Goal: Information Seeking & Learning: Learn about a topic

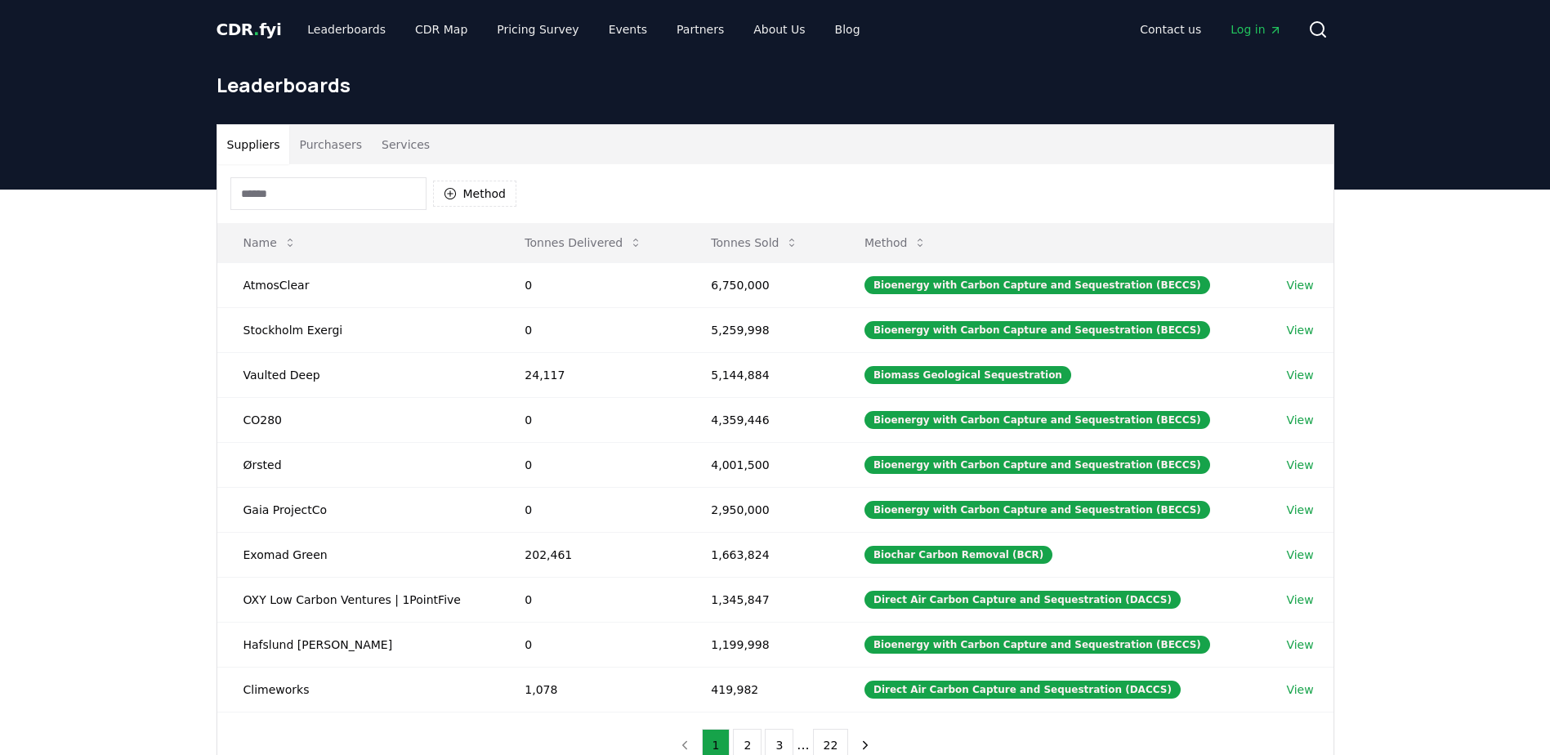
click at [327, 146] on button "Purchasers" at bounding box center [330, 144] width 83 height 39
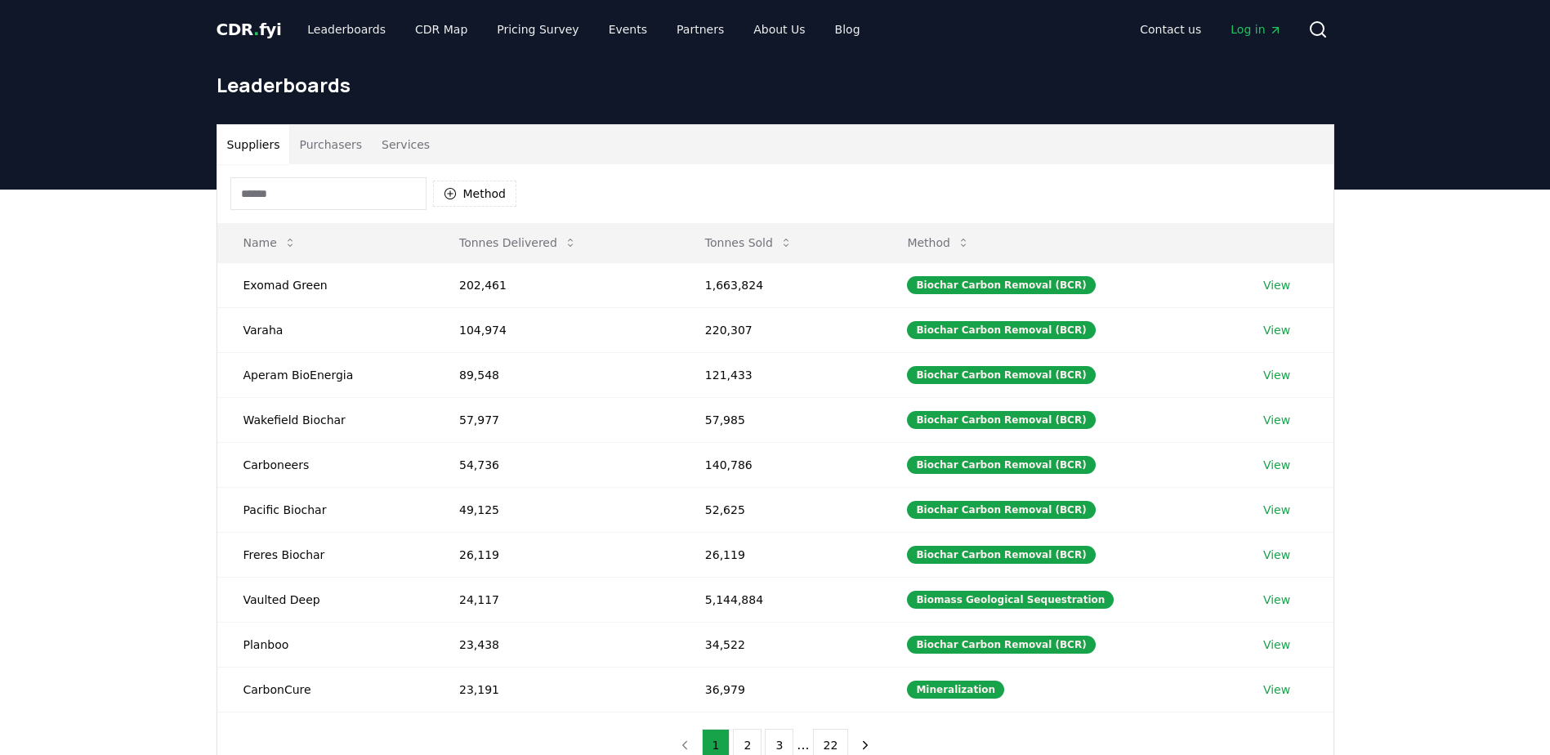
click at [245, 145] on button "Suppliers" at bounding box center [253, 144] width 73 height 39
click at [457, 194] on button "Method" at bounding box center [475, 194] width 84 height 26
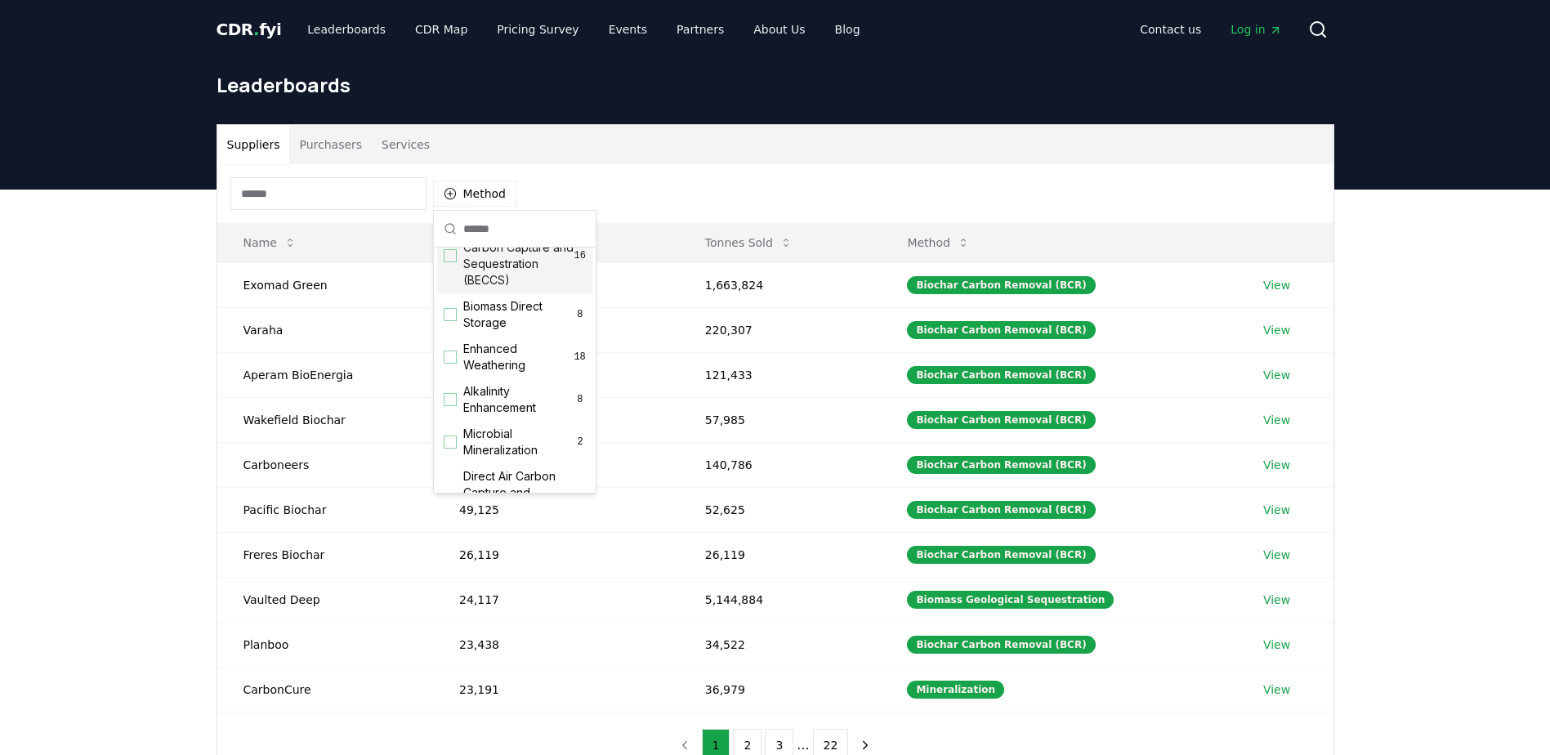
scroll to position [245, 0]
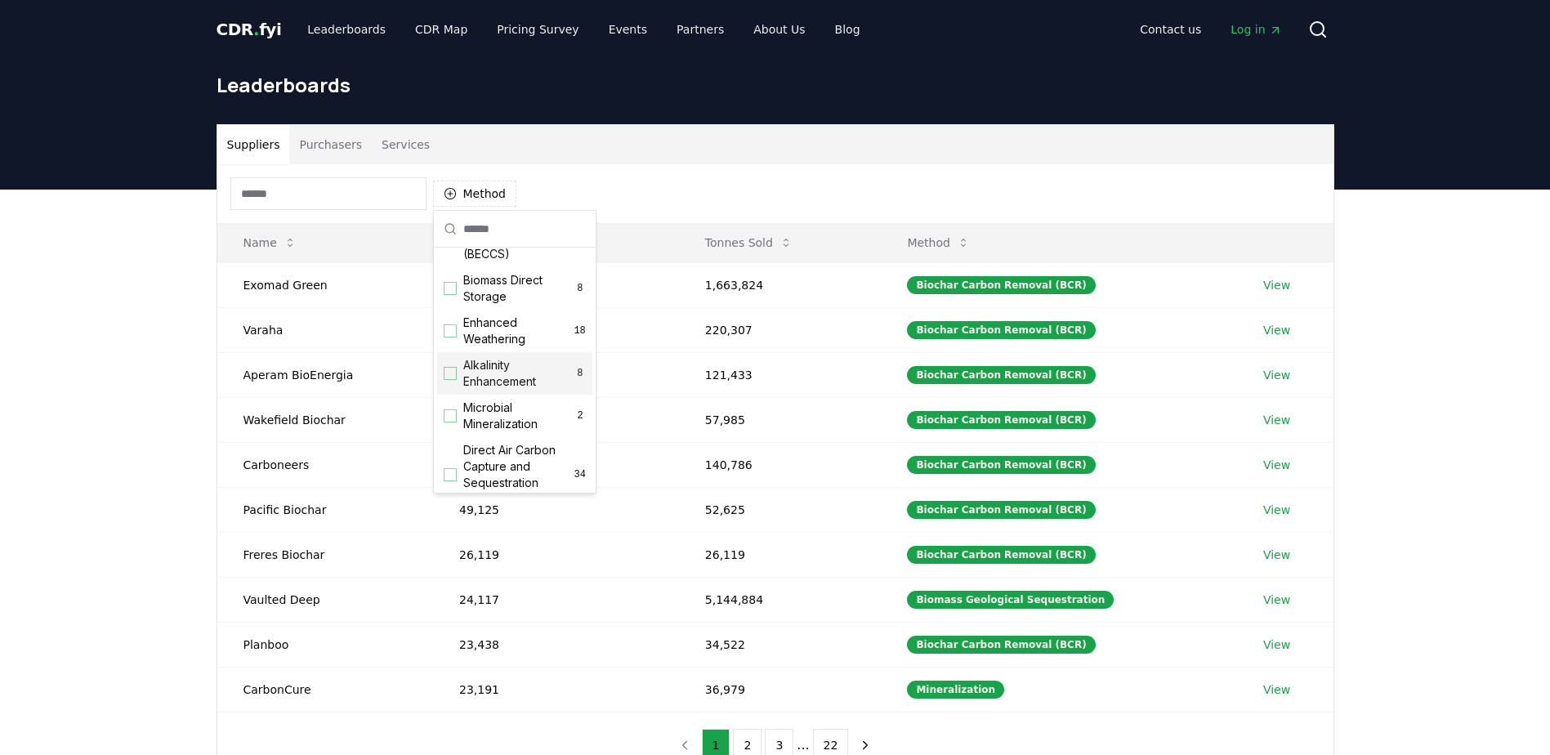
click at [452, 380] on div "Suggestions" at bounding box center [450, 373] width 13 height 13
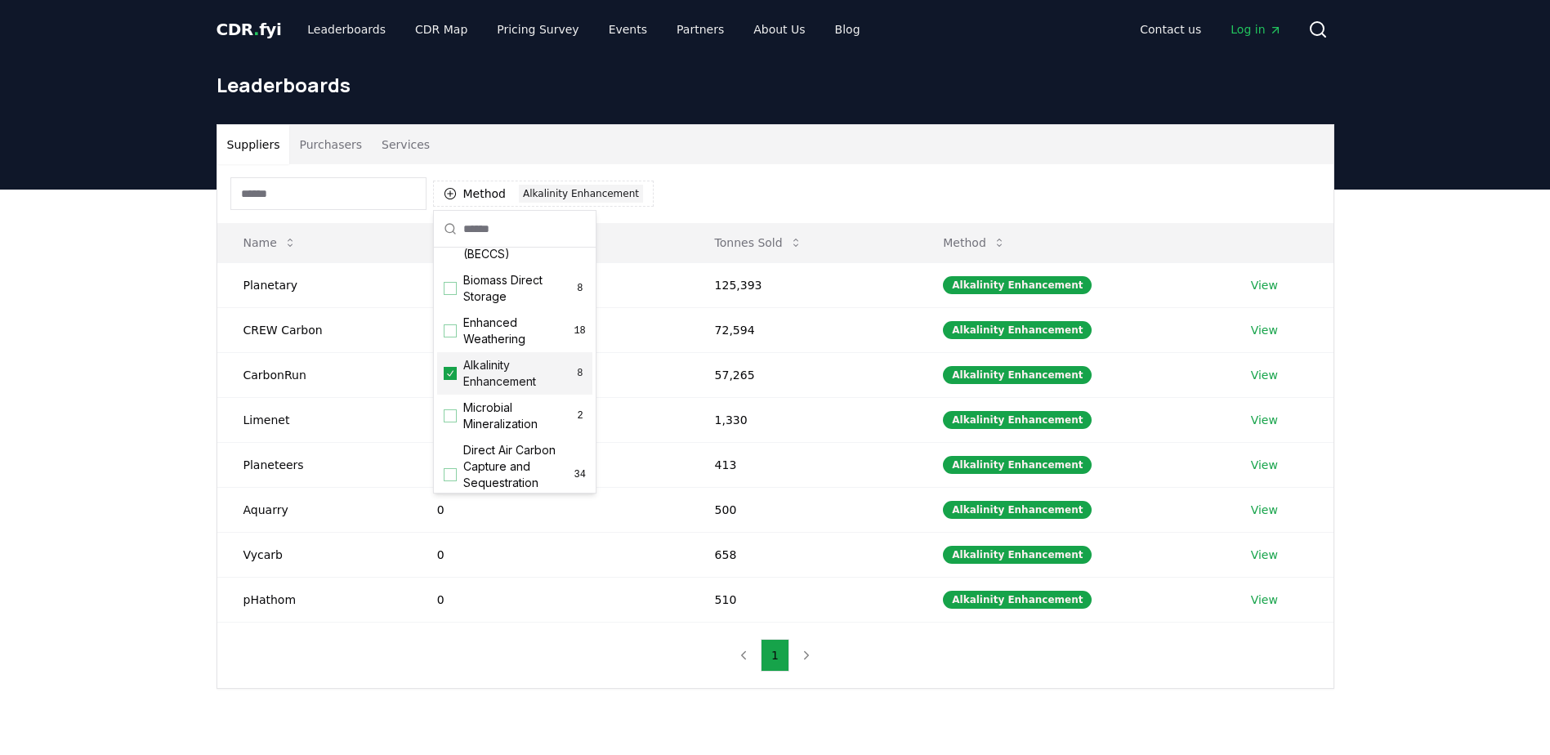
click at [120, 543] on div "Suppliers Purchasers Services Method 1 Alkalinity Enhancement Name Tonnes Deliv…" at bounding box center [775, 472] width 1550 height 564
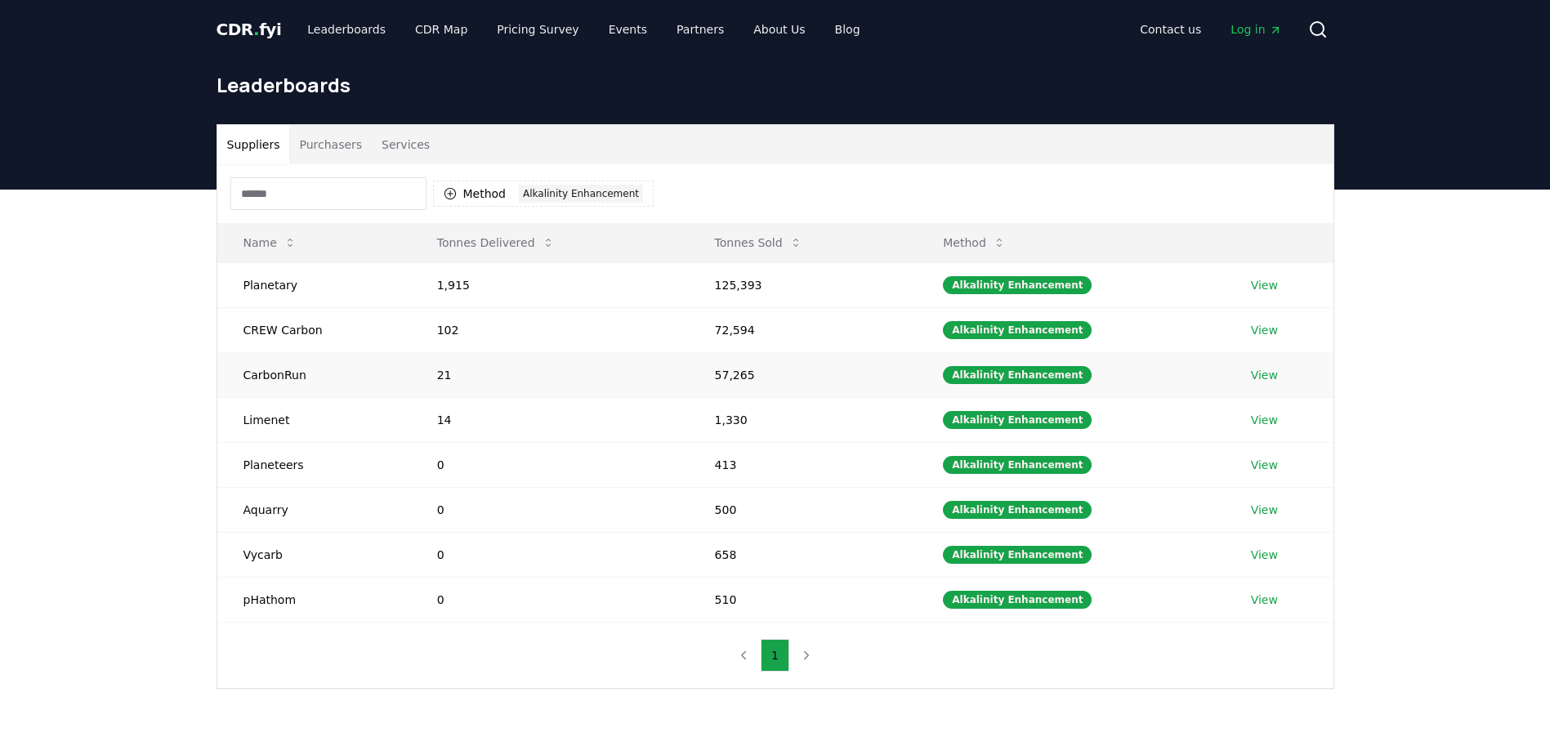
click at [1263, 373] on link "View" at bounding box center [1264, 375] width 27 height 16
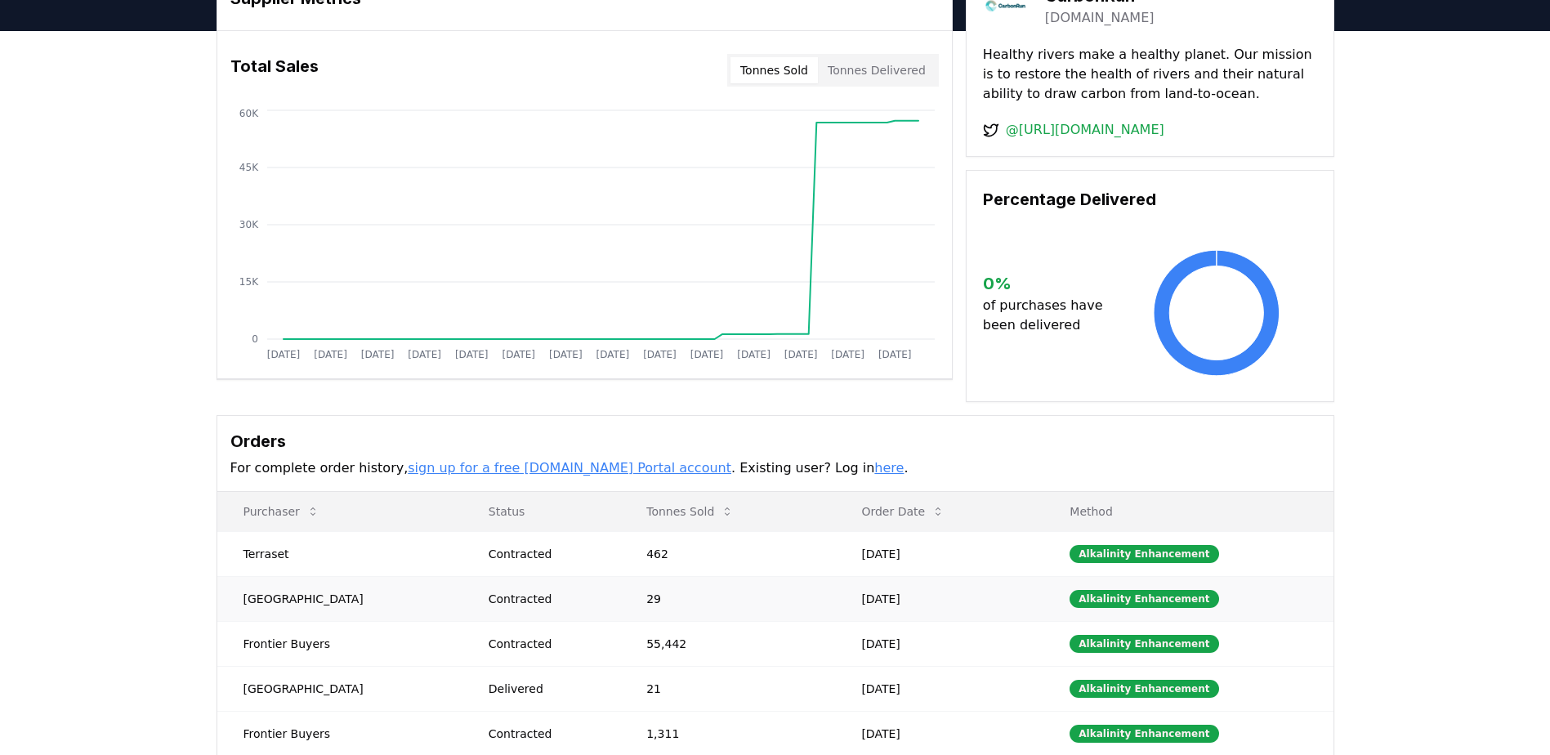
scroll to position [163, 0]
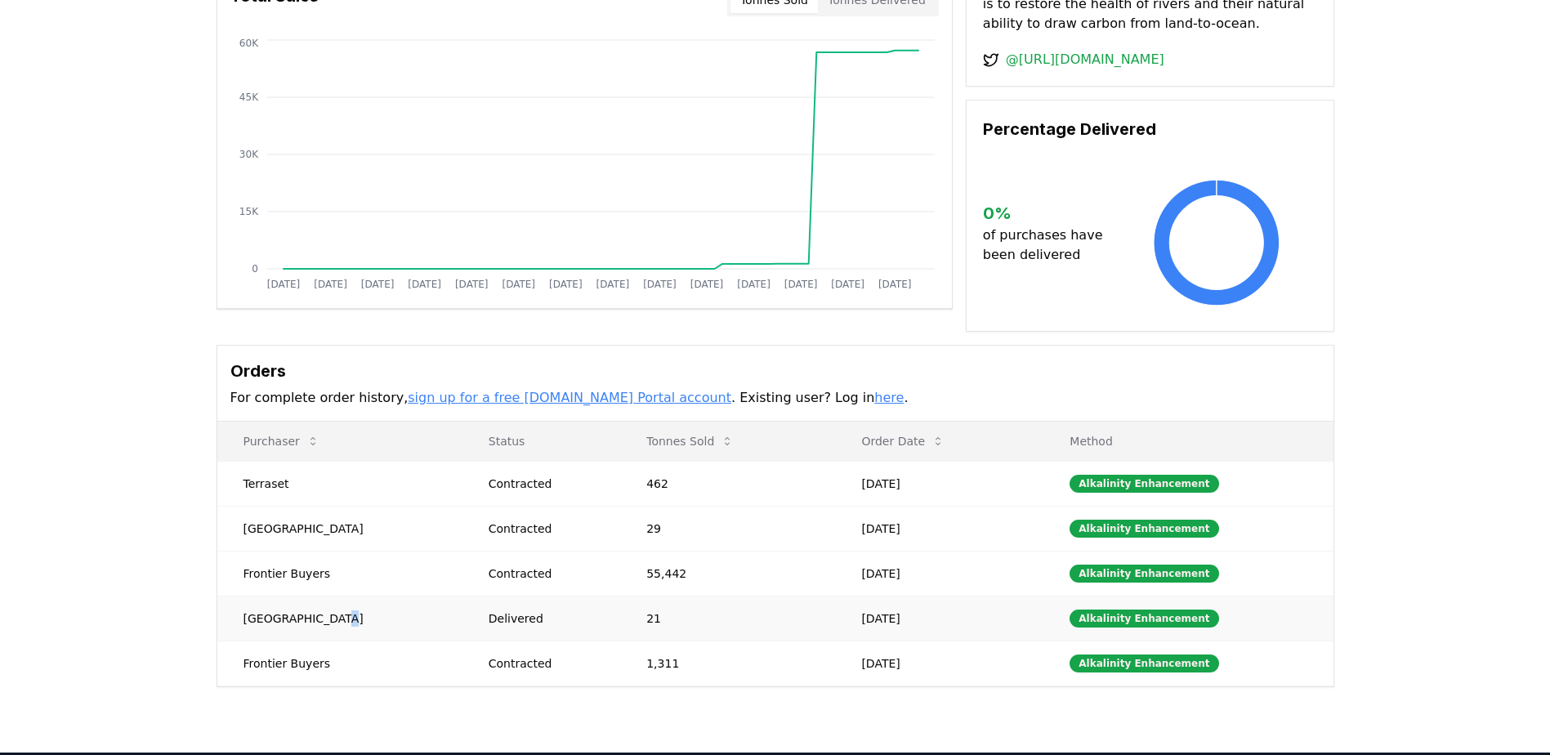
click at [336, 614] on td "MaRS Discovery District" at bounding box center [339, 618] width 245 height 45
click at [113, 559] on div "Supplier Metrics Total Sales Tonnes Sold Tonnes Delivered Jan 2019 Jul 2019 Jan…" at bounding box center [775, 357] width 1550 height 792
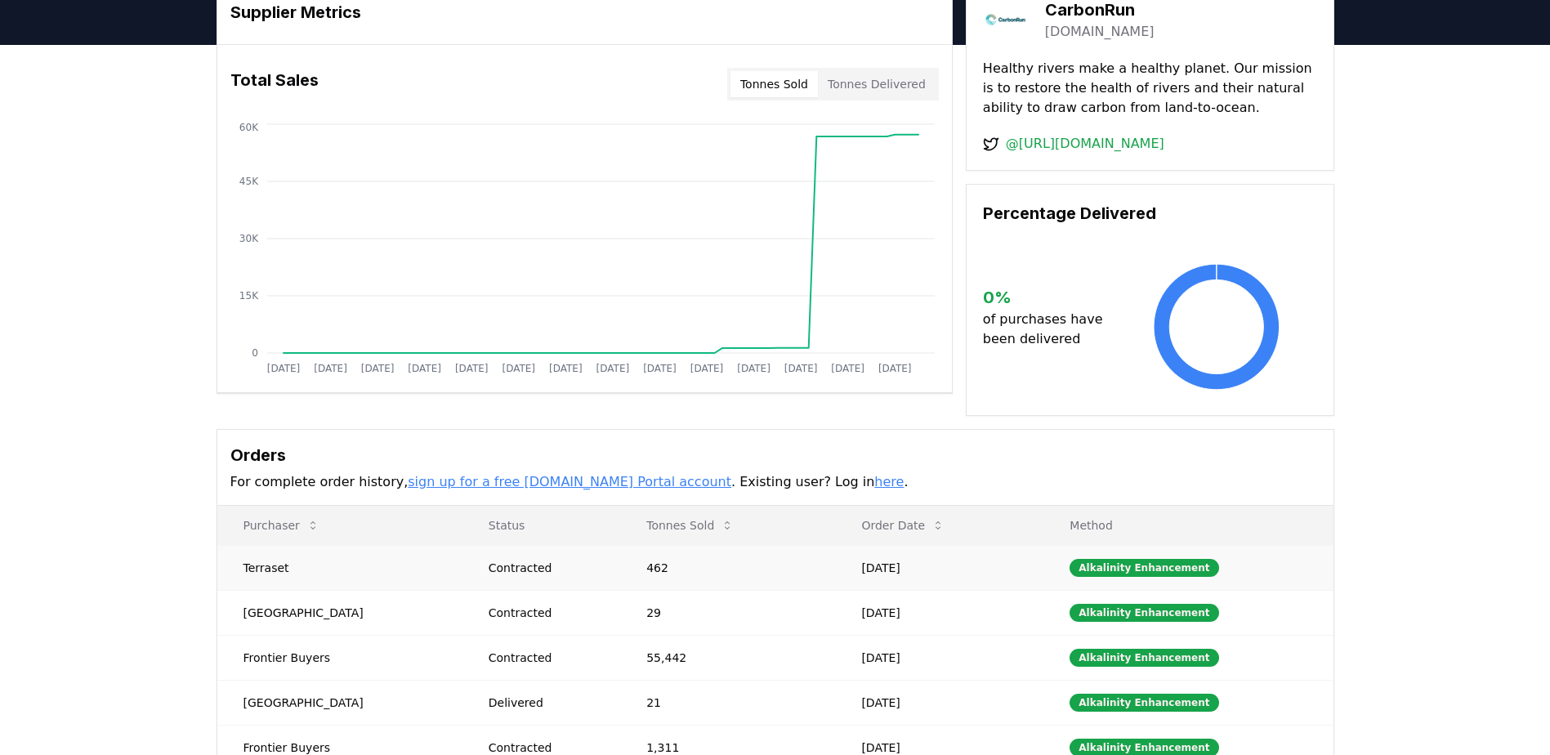
scroll to position [0, 0]
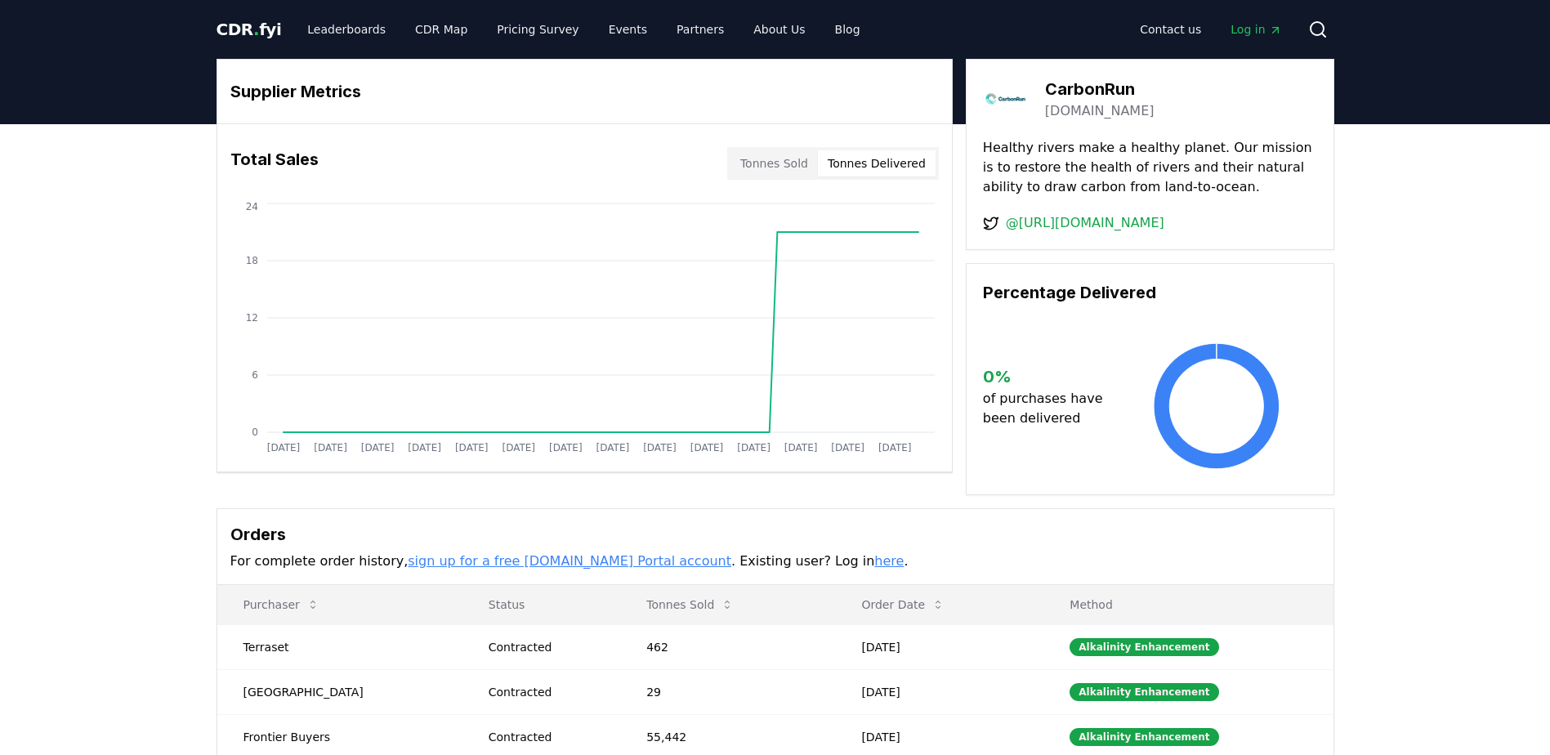
click at [888, 163] on button "Tonnes Delivered" at bounding box center [877, 163] width 118 height 26
click at [782, 163] on button "Tonnes Sold" at bounding box center [773, 163] width 87 height 26
click at [869, 163] on button "Tonnes Delivered" at bounding box center [877, 163] width 118 height 26
click at [787, 164] on button "Tonnes Sold" at bounding box center [773, 163] width 87 height 26
click at [857, 161] on button "Tonnes Delivered" at bounding box center [877, 163] width 118 height 26
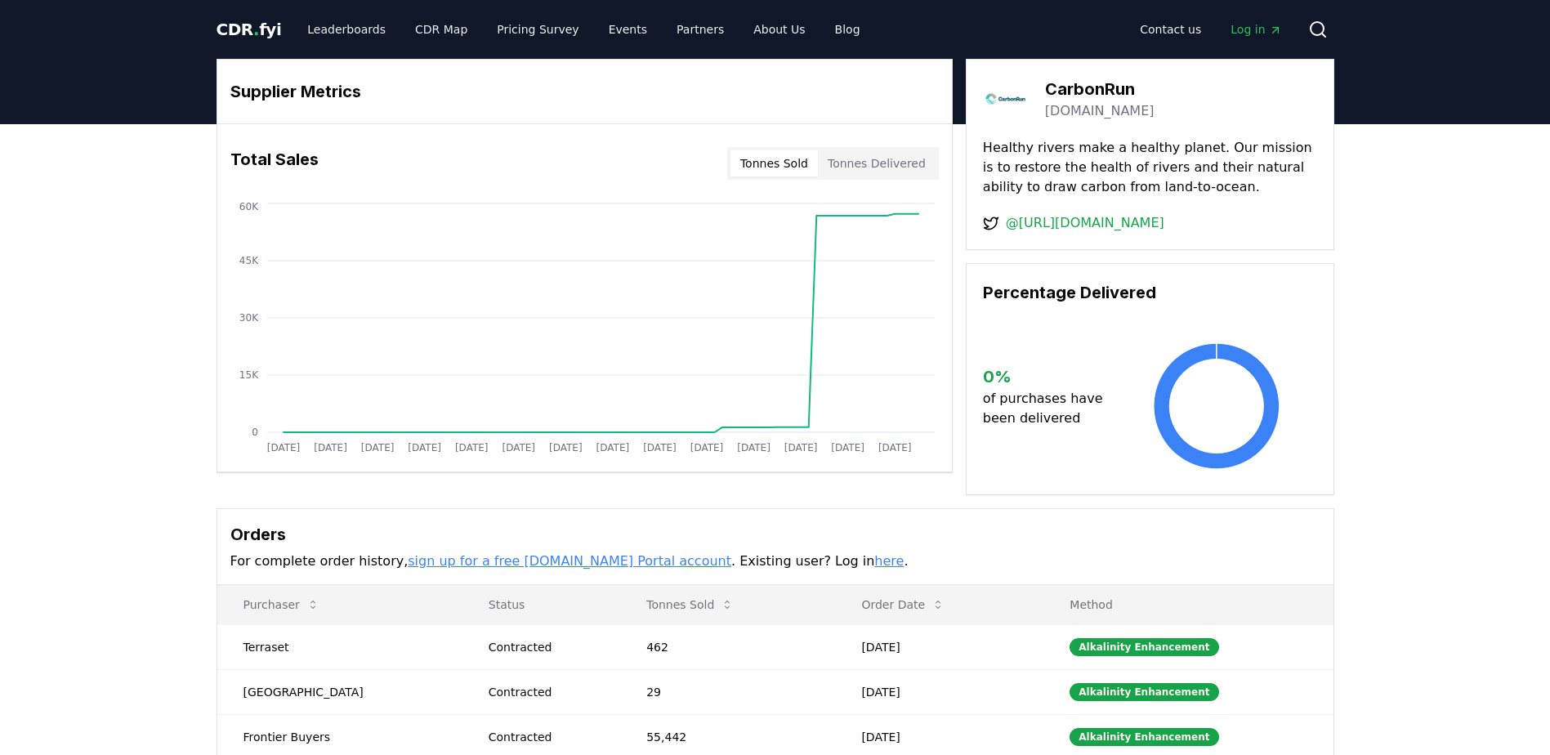
click at [768, 161] on button "Tonnes Sold" at bounding box center [773, 163] width 87 height 26
click at [874, 161] on button "Tonnes Delivered" at bounding box center [877, 163] width 118 height 26
click at [778, 161] on button "Tonnes Sold" at bounding box center [773, 163] width 87 height 26
click at [890, 163] on button "Tonnes Delivered" at bounding box center [877, 163] width 118 height 26
click at [795, 163] on button "Tonnes Sold" at bounding box center [773, 163] width 87 height 26
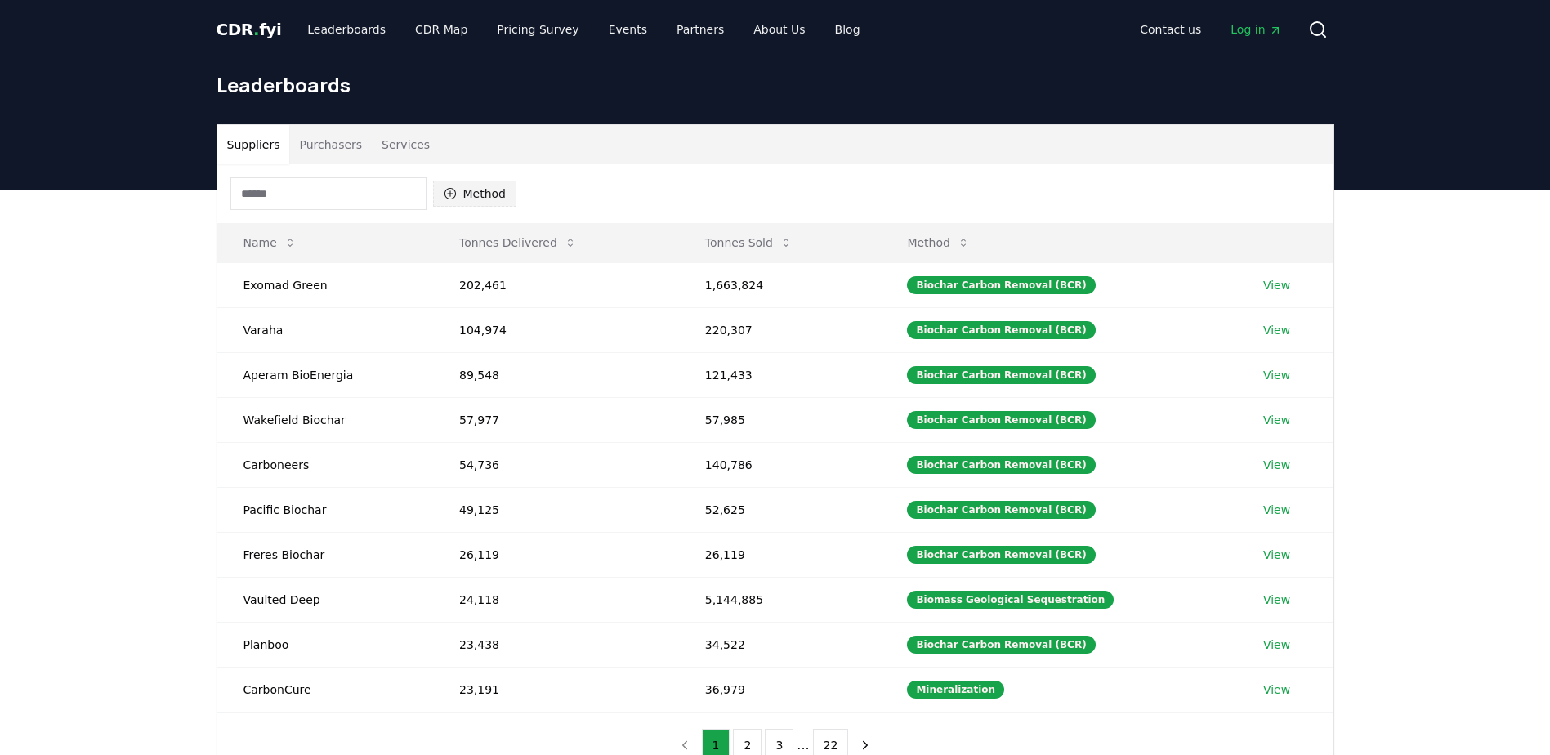
click at [447, 198] on icon "button" at bounding box center [449, 193] width 11 height 11
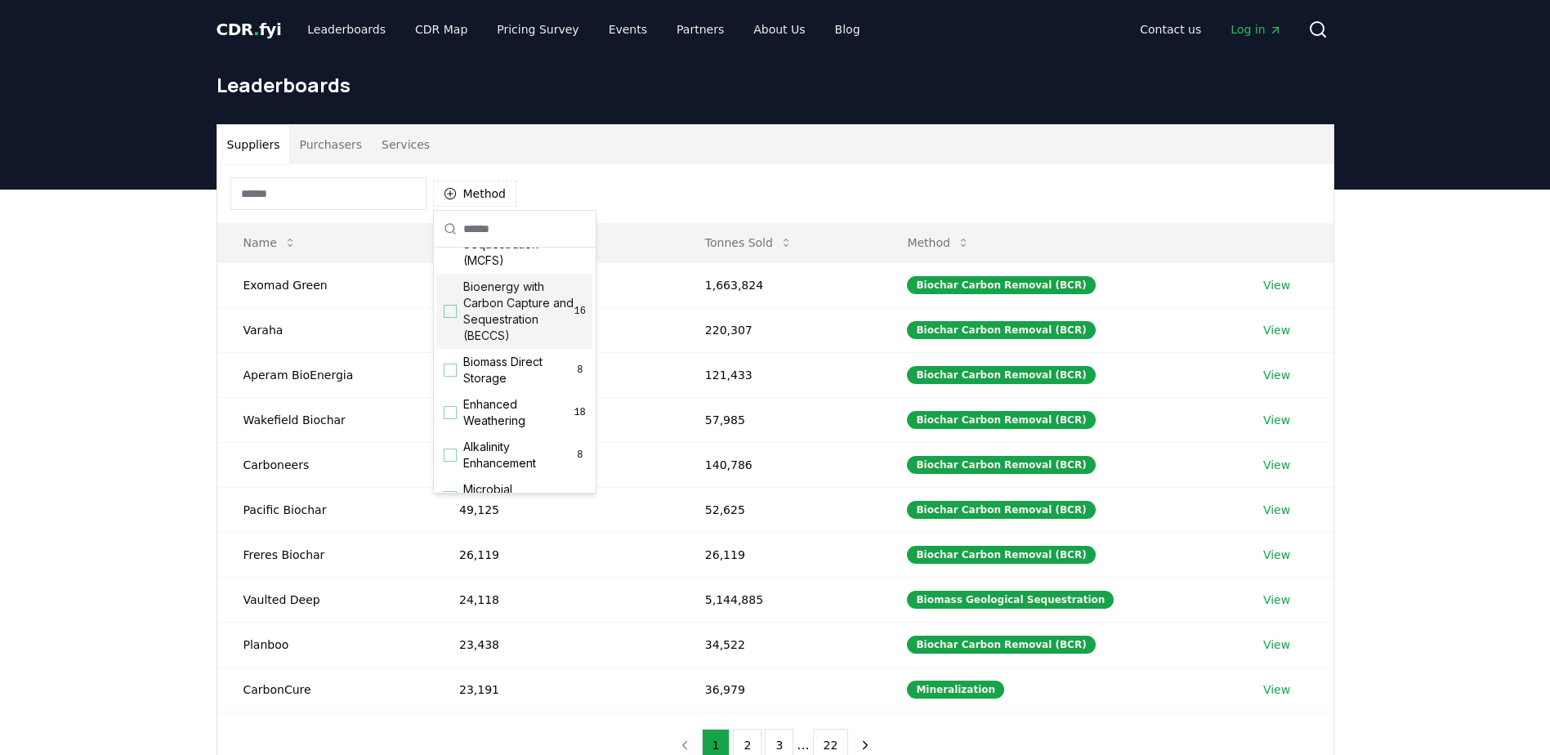
scroll to position [245, 0]
click at [450, 380] on div "Suggestions" at bounding box center [450, 373] width 13 height 13
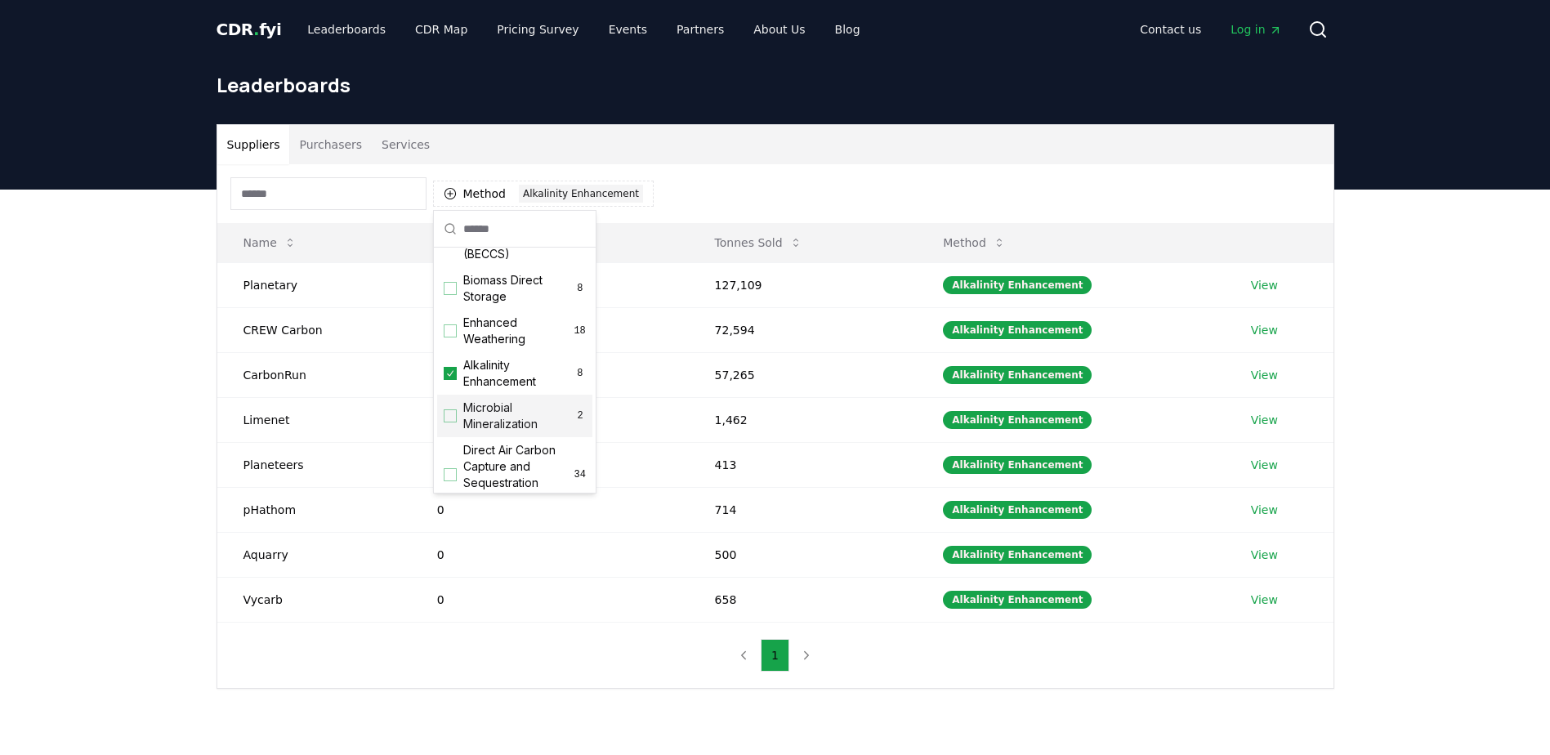
click at [121, 519] on div "Suppliers Purchasers Services Method 1 Alkalinity Enhancement Name Tonnes Deliv…" at bounding box center [775, 472] width 1550 height 564
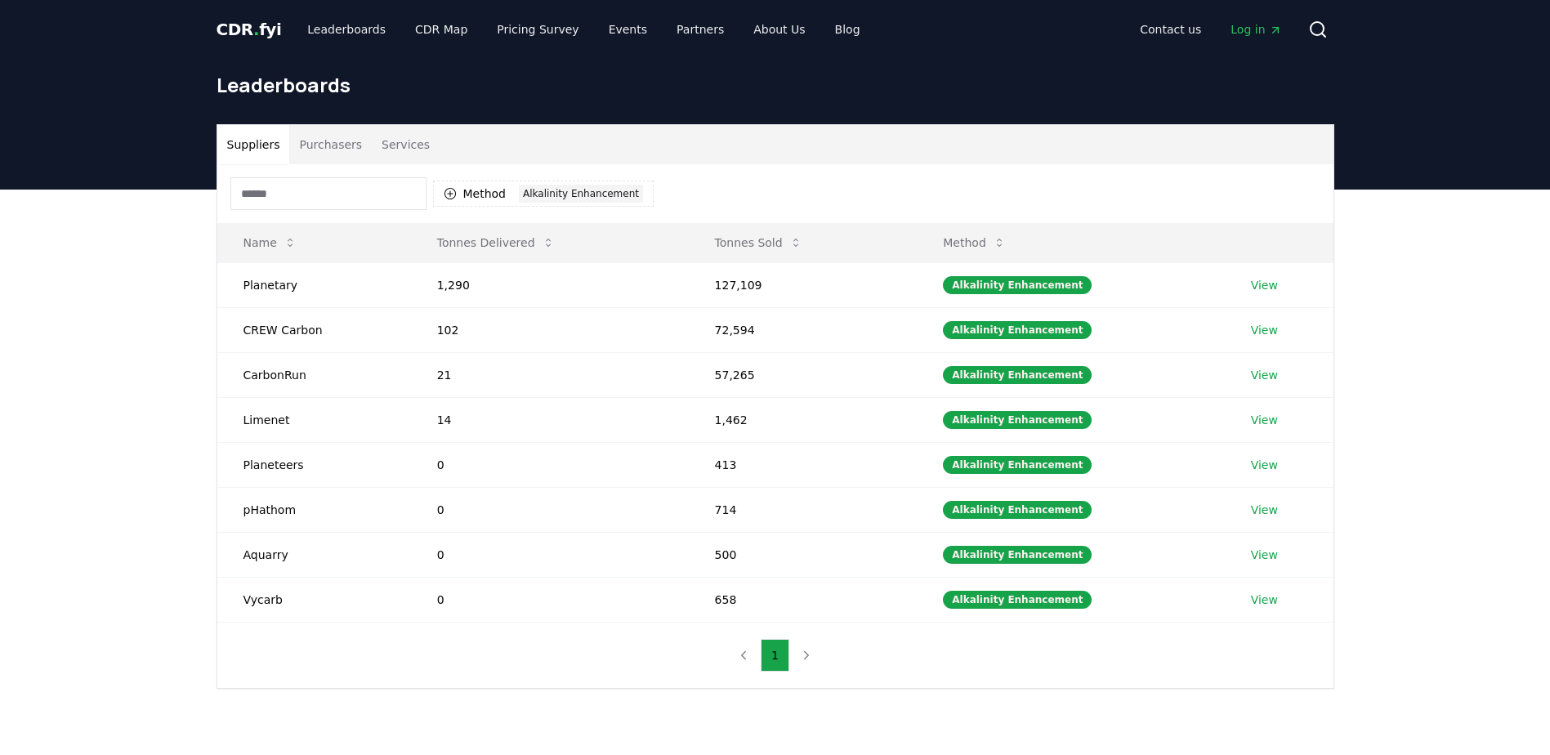
click at [329, 151] on button "Purchasers" at bounding box center [330, 144] width 83 height 39
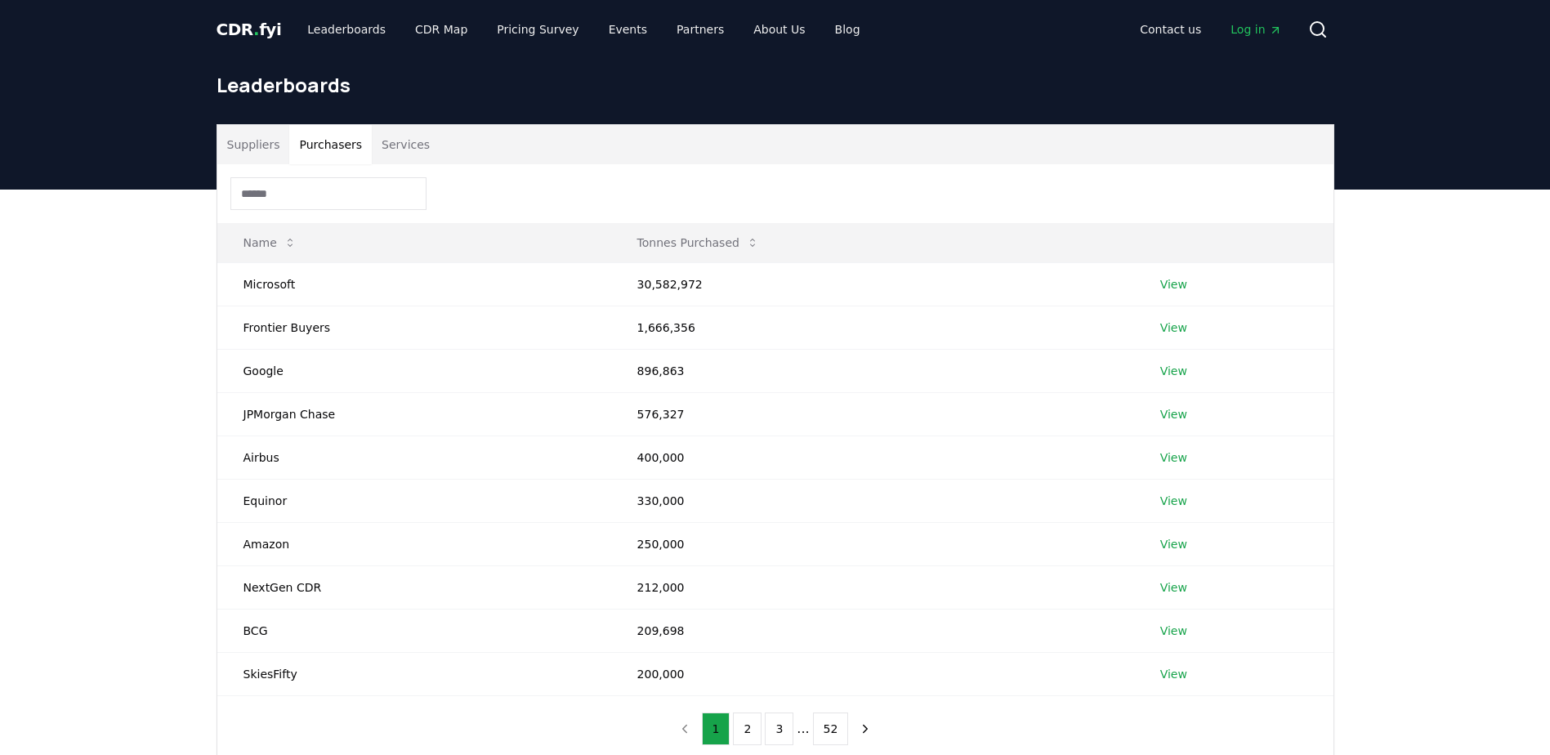
click at [385, 141] on button "Services" at bounding box center [406, 144] width 68 height 39
click at [323, 142] on button "Purchasers" at bounding box center [330, 144] width 83 height 39
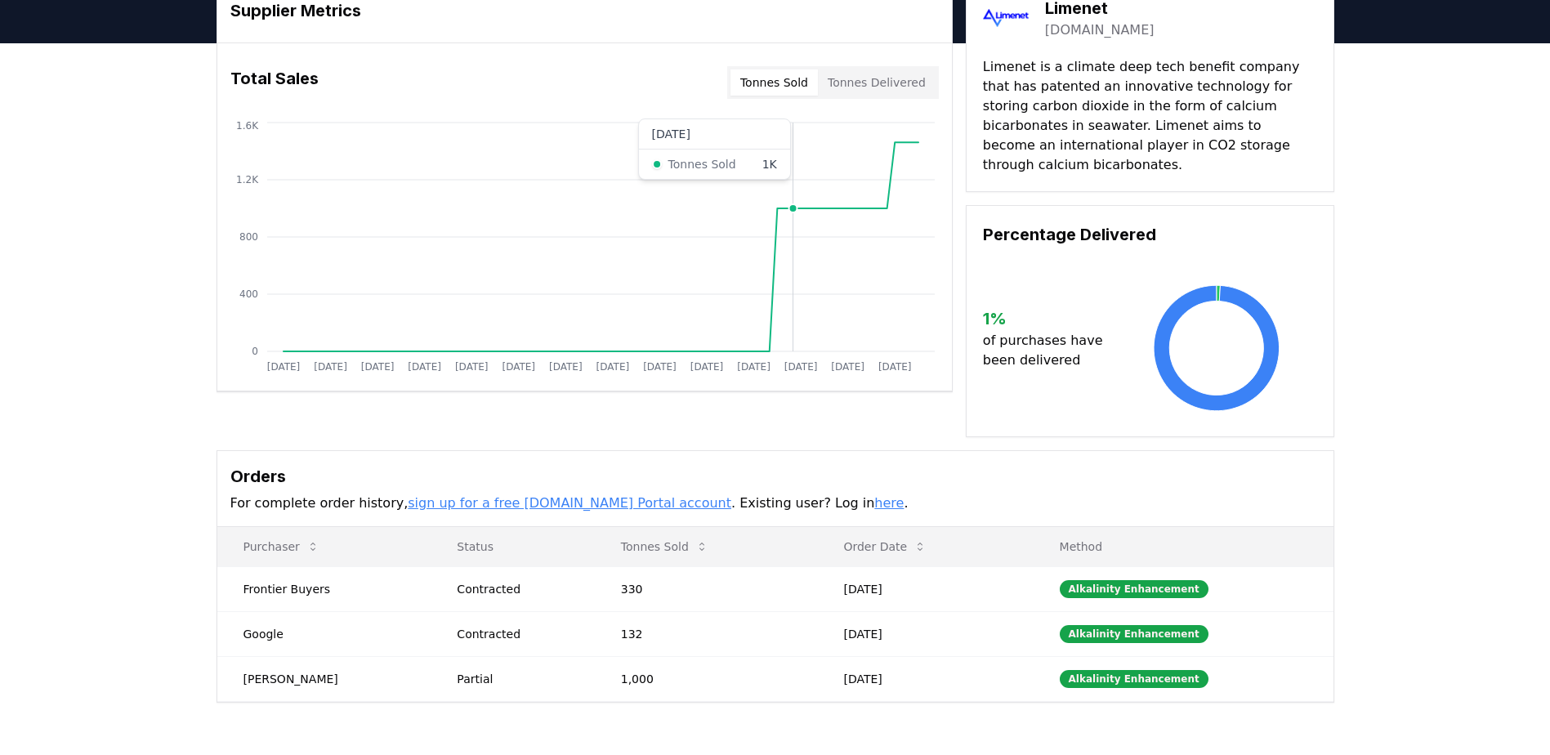
scroll to position [82, 0]
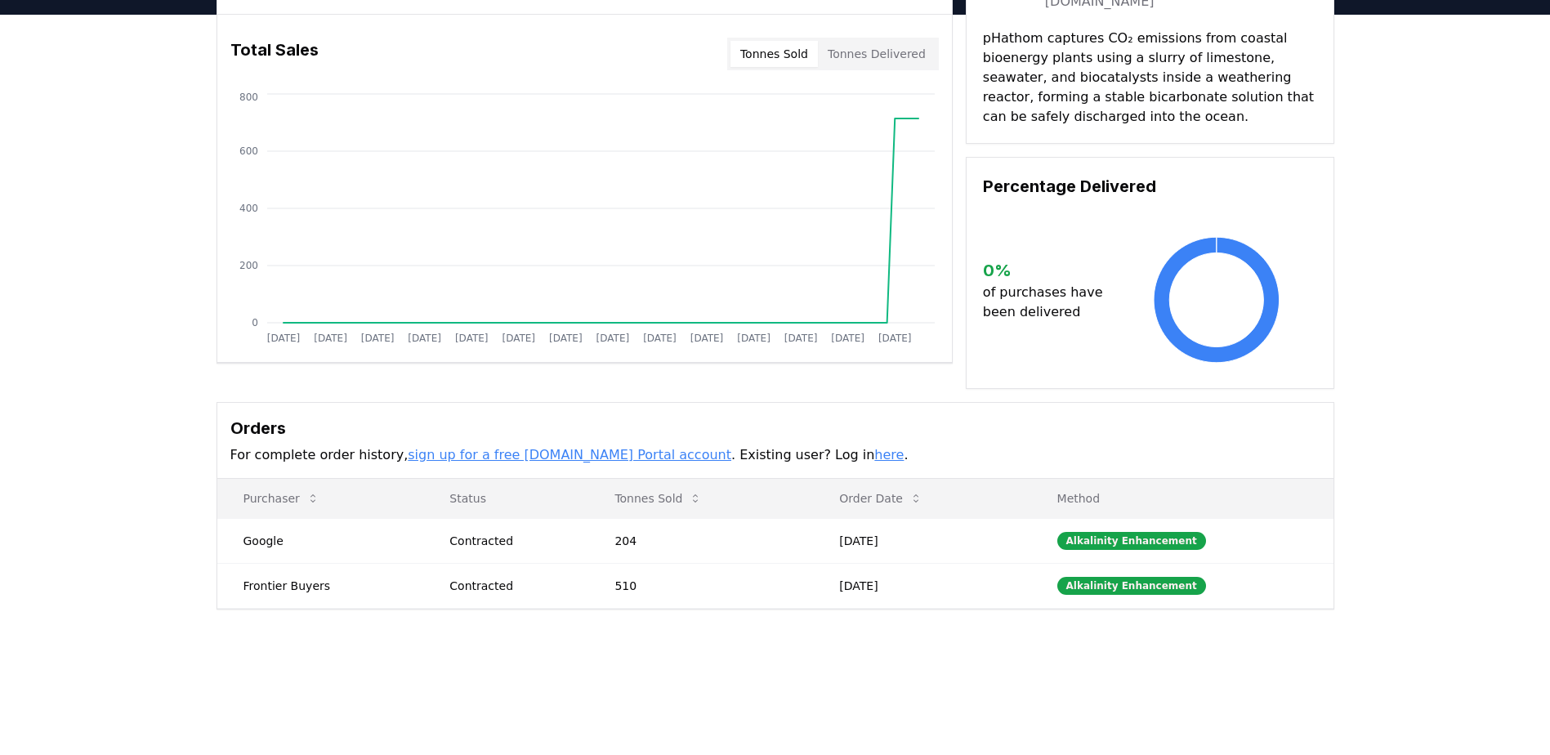
scroll to position [82, 0]
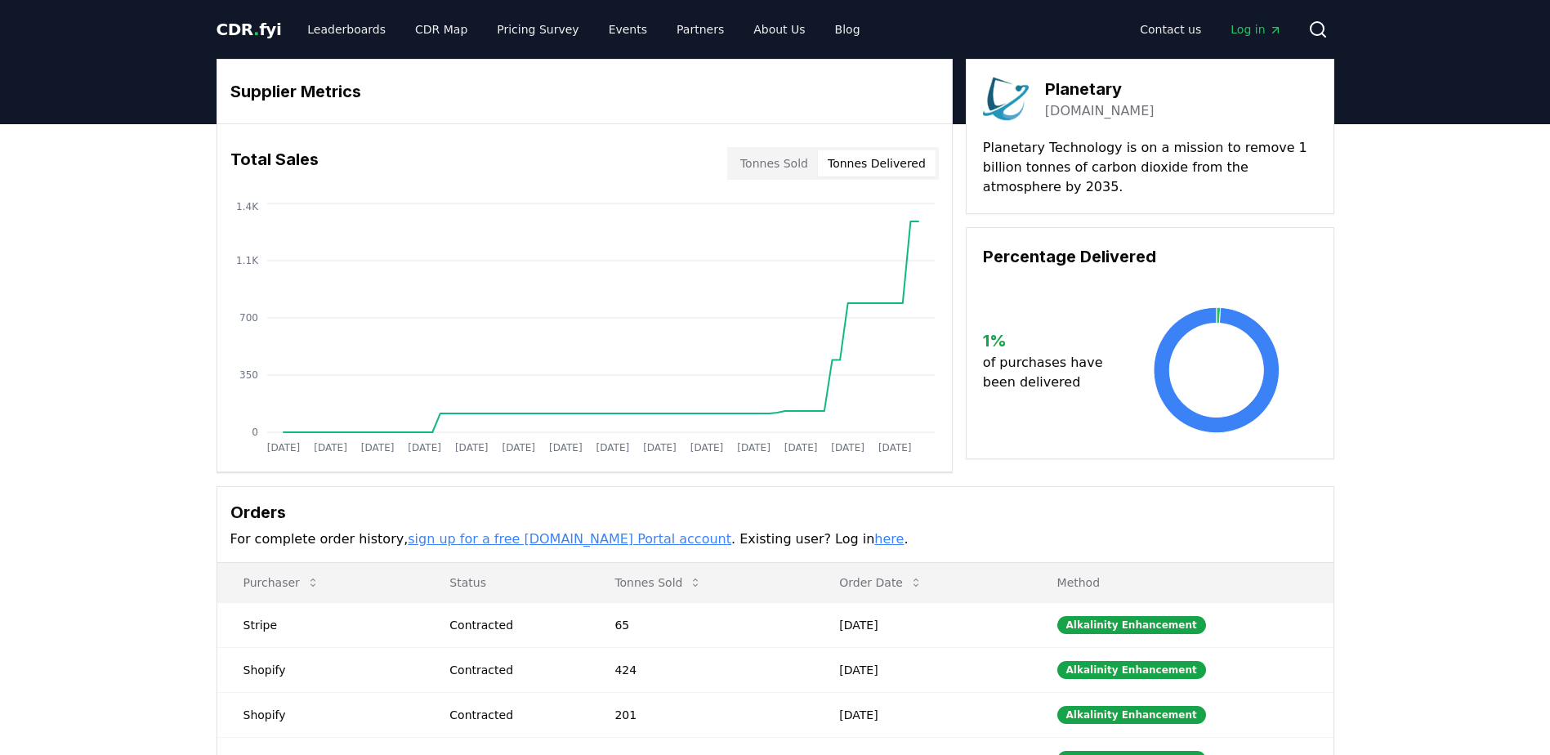
click at [881, 161] on button "Tonnes Delivered" at bounding box center [877, 163] width 118 height 26
click at [770, 155] on button "Tonnes Sold" at bounding box center [773, 163] width 87 height 26
click at [903, 158] on button "Tonnes Delivered" at bounding box center [877, 163] width 118 height 26
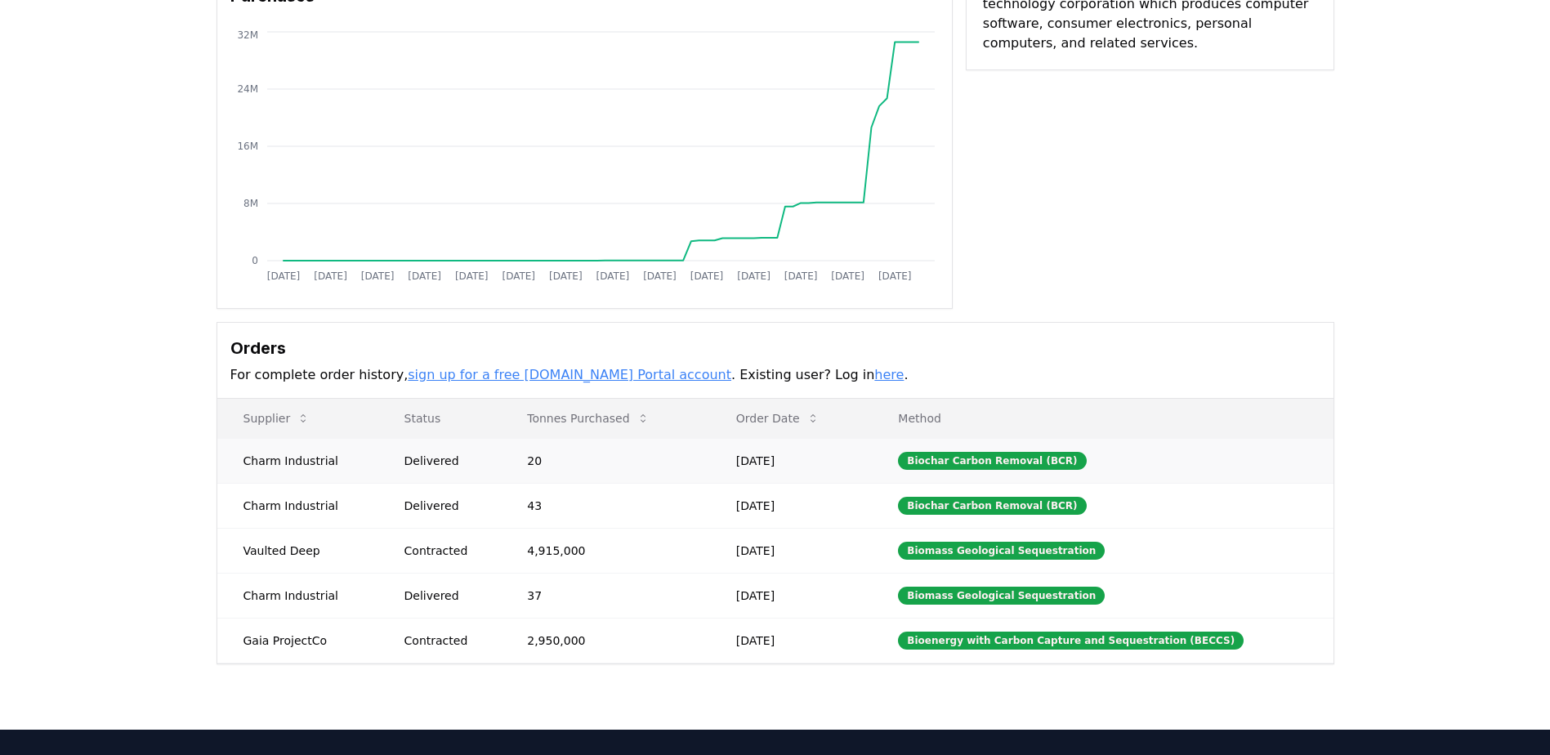
scroll to position [245, 0]
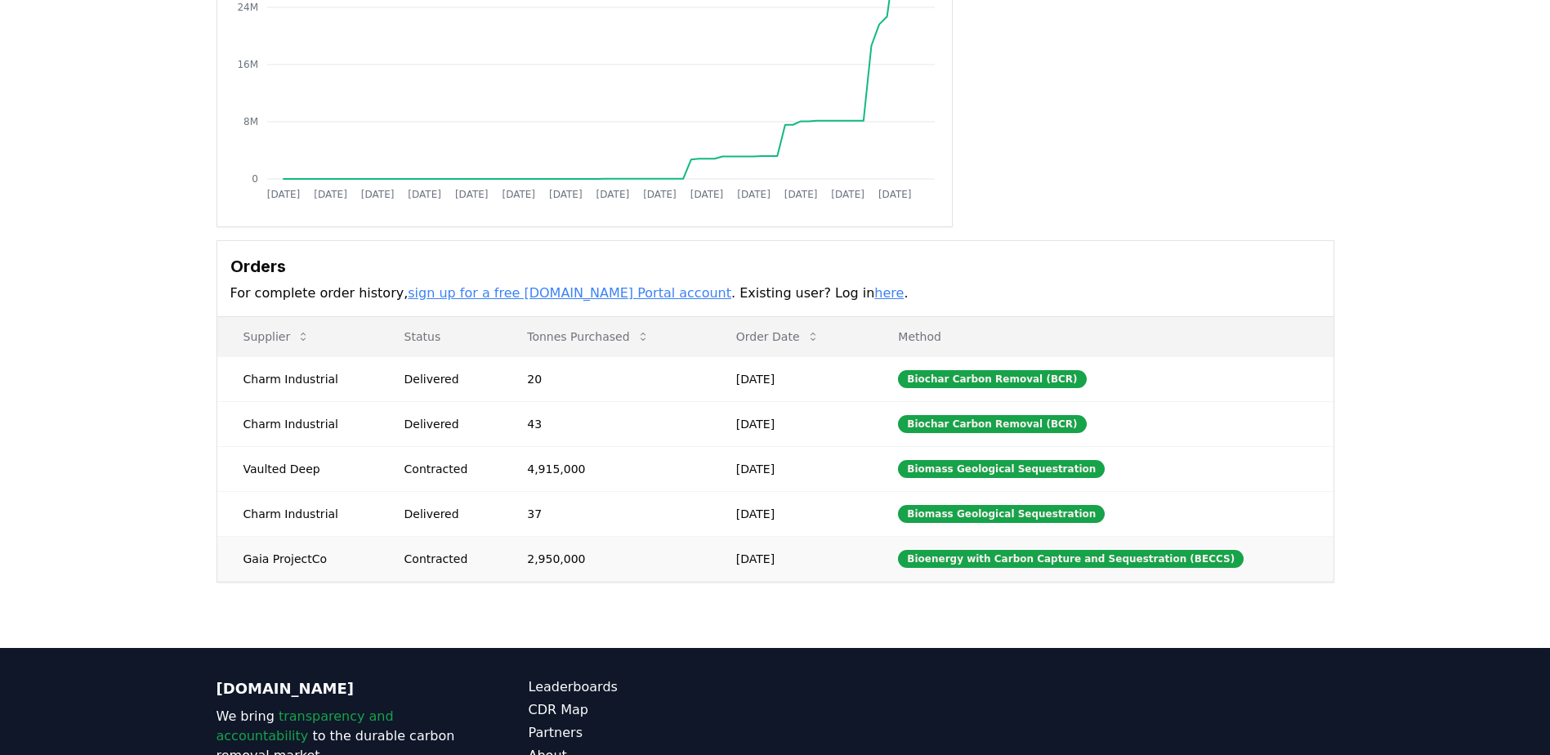
click at [285, 559] on td "Gaia ProjectCo" at bounding box center [297, 558] width 161 height 45
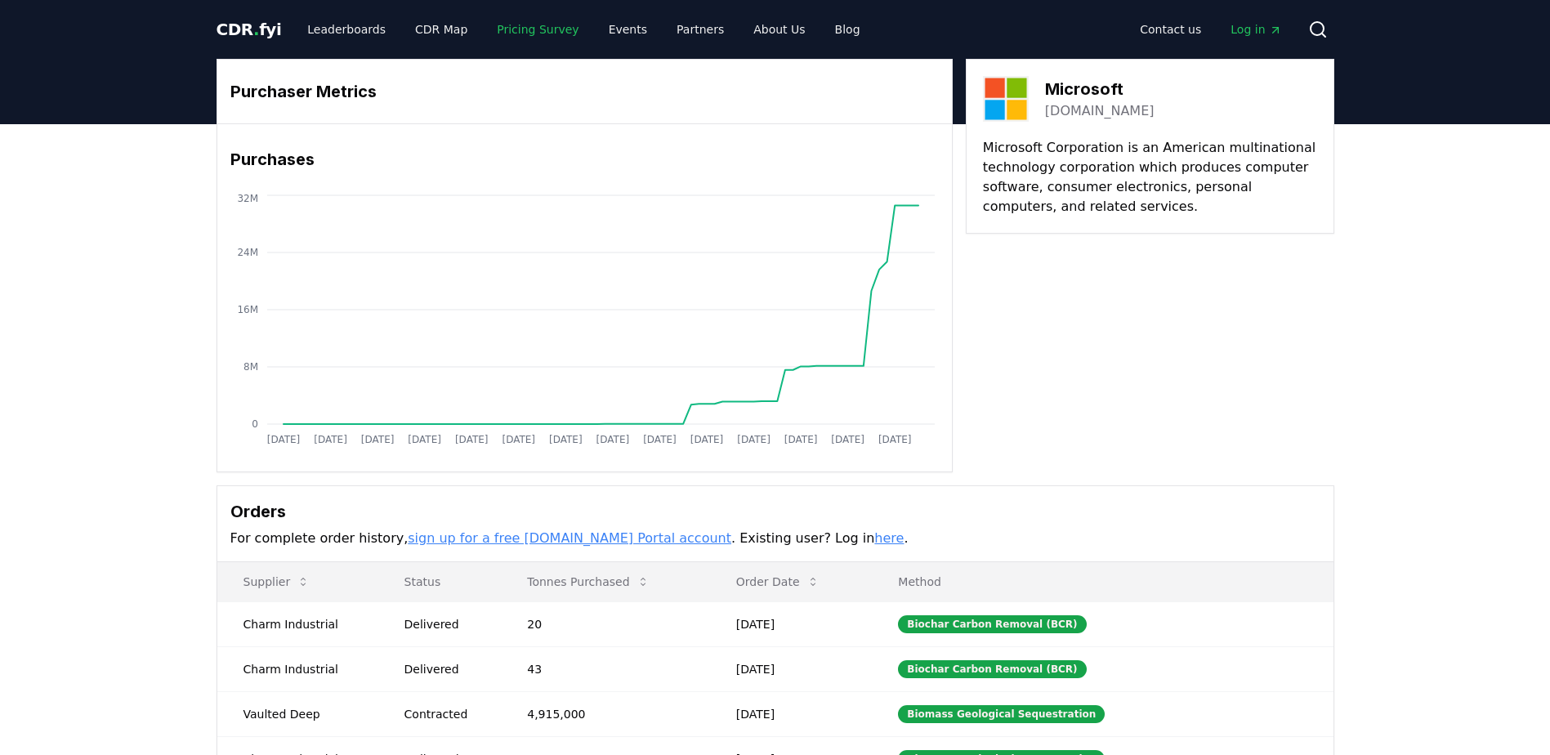
drag, startPoint x: 540, startPoint y: 33, endPoint x: 555, endPoint y: 36, distance: 15.9
click at [540, 33] on link "Pricing Survey" at bounding box center [538, 29] width 108 height 29
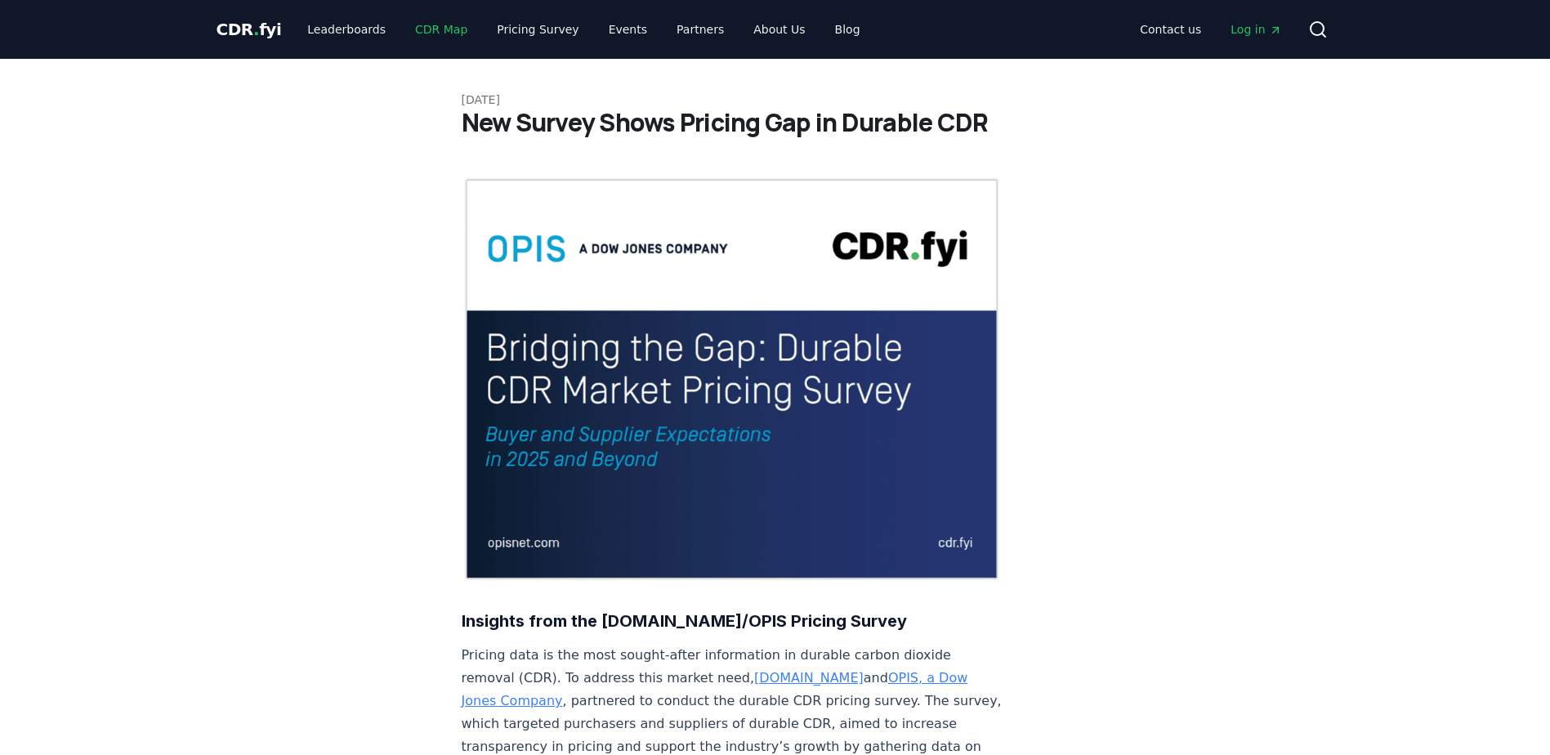
click at [426, 33] on link "CDR Map" at bounding box center [441, 29] width 78 height 29
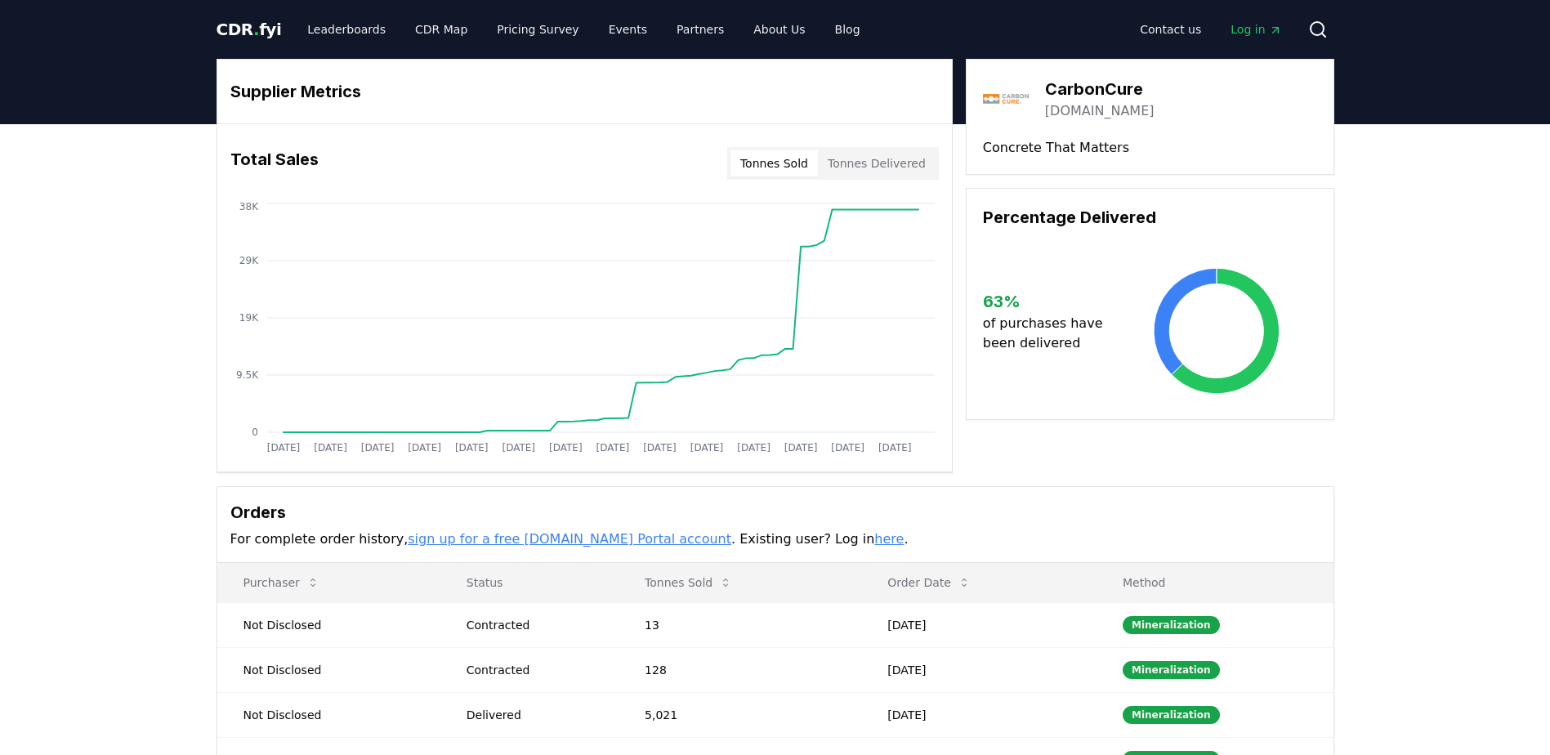
click at [901, 161] on button "Tonnes Delivered" at bounding box center [877, 163] width 118 height 26
click at [791, 158] on button "Tonnes Sold" at bounding box center [773, 163] width 87 height 26
click at [610, 35] on link "Events" at bounding box center [628, 29] width 65 height 29
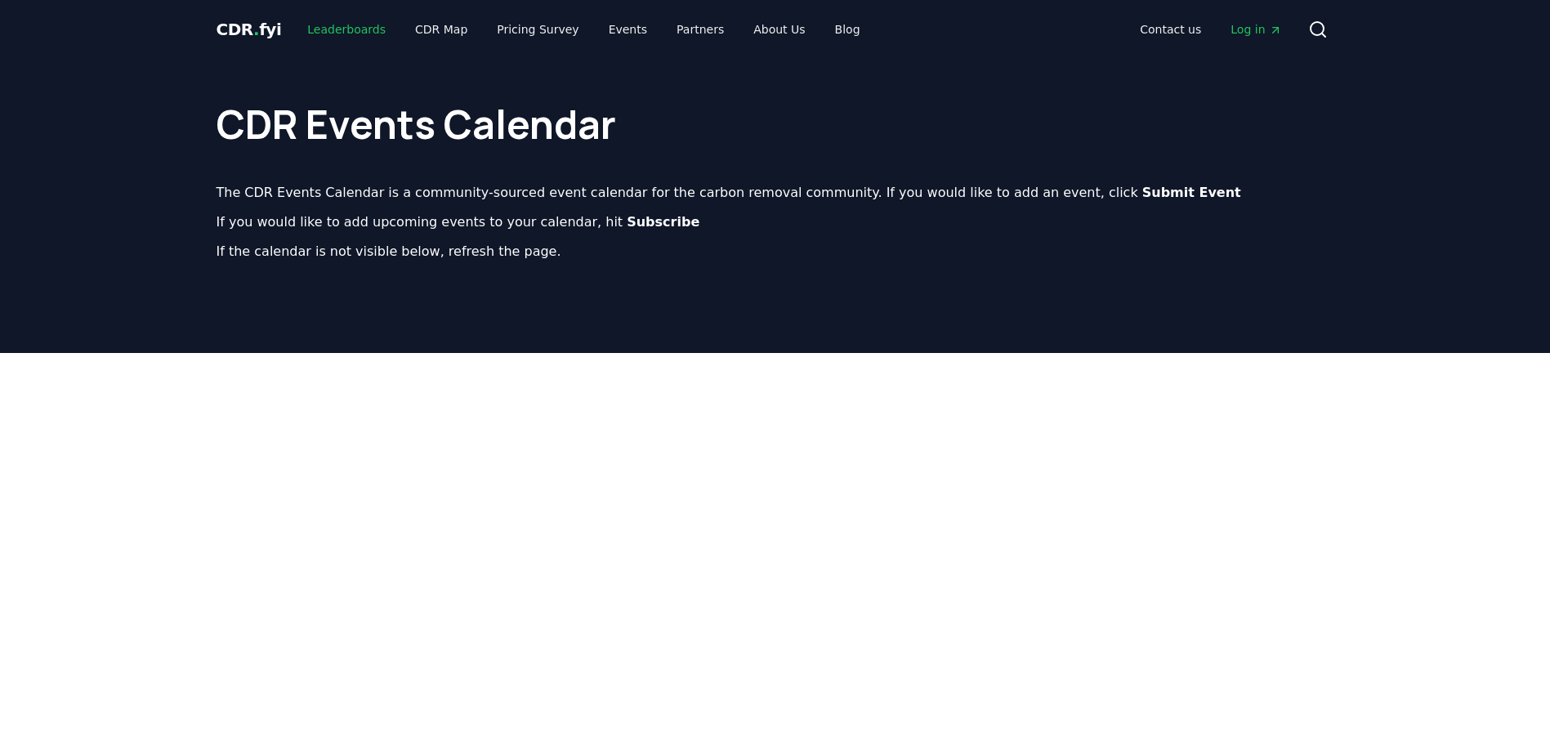
click at [341, 33] on link "Leaderboards" at bounding box center [346, 29] width 105 height 29
